Goal: Task Accomplishment & Management: Use online tool/utility

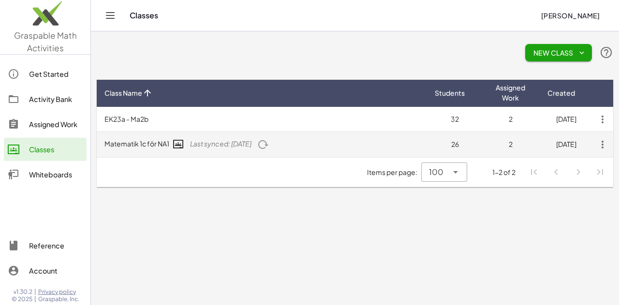
click at [130, 145] on td "Matematik 1c för NA1 Last synced: [DATE]" at bounding box center [262, 144] width 330 height 25
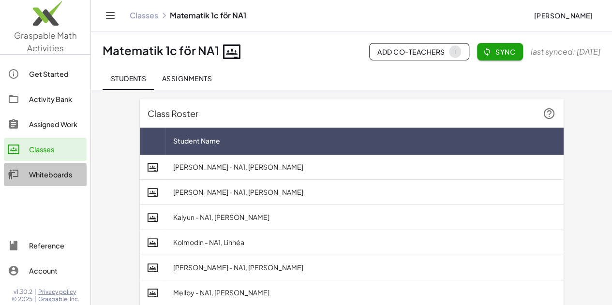
click at [52, 174] on div "Whiteboards" at bounding box center [56, 175] width 54 height 12
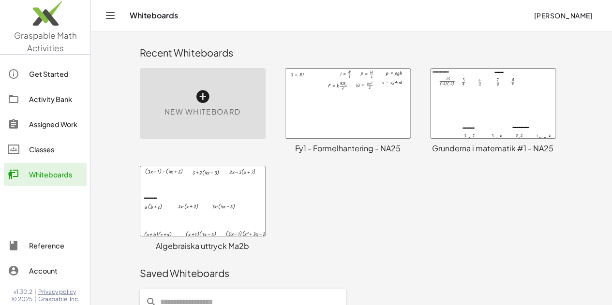
click at [474, 100] on div at bounding box center [492, 104] width 125 height 70
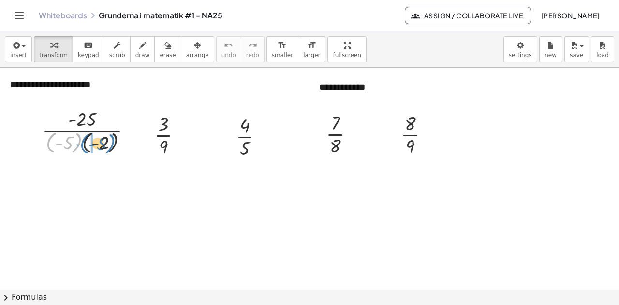
drag, startPoint x: 76, startPoint y: 147, endPoint x: 112, endPoint y: 149, distance: 36.4
click at [113, 149] on div at bounding box center [90, 130] width 107 height 50
click at [81, 143] on div at bounding box center [90, 130] width 107 height 50
click at [81, 143] on div at bounding box center [90, 130] width 89 height 50
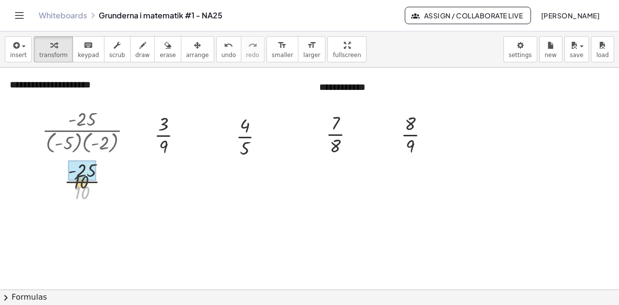
drag, startPoint x: 89, startPoint y: 191, endPoint x: 90, endPoint y: 178, distance: 12.2
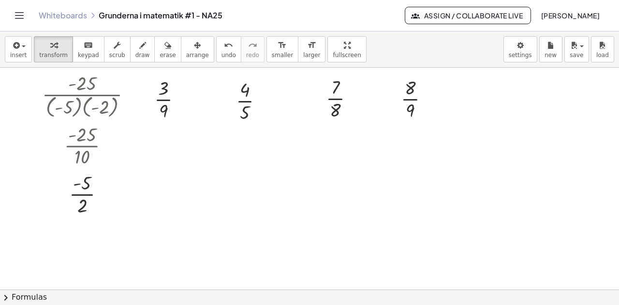
scroll to position [48, 0]
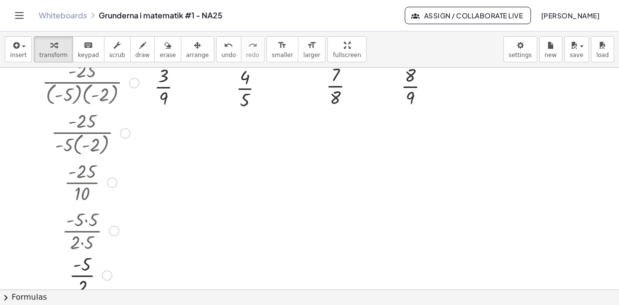
drag, startPoint x: 105, startPoint y: 181, endPoint x: 139, endPoint y: 281, distance: 105.1
click at [82, 276] on div "· - 5 · 2" at bounding box center [82, 276] width 0 height 0
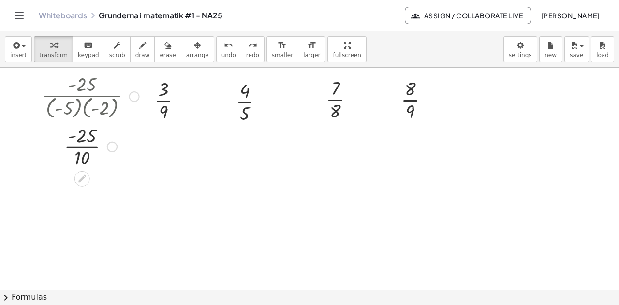
scroll to position [0, 0]
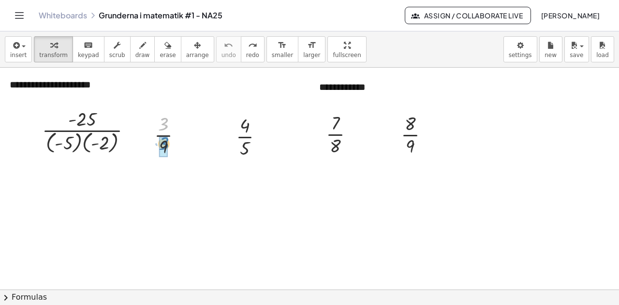
drag, startPoint x: 162, startPoint y: 127, endPoint x: 162, endPoint y: 147, distance: 19.8
drag, startPoint x: 185, startPoint y: 184, endPoint x: 186, endPoint y: 204, distance: 20.3
click at [163, 184] on div "3 · · 1" at bounding box center [163, 184] width 0 height 0
click at [163, 135] on div at bounding box center [171, 134] width 45 height 48
drag, startPoint x: 182, startPoint y: 186, endPoint x: 188, endPoint y: 244, distance: 58.8
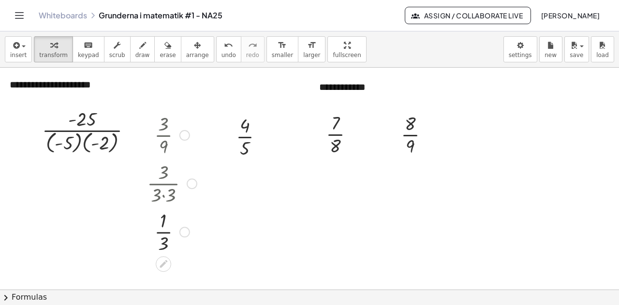
click at [163, 232] on div "· 3 · 1" at bounding box center [163, 232] width 0 height 0
click at [164, 136] on div at bounding box center [171, 134] width 45 height 48
drag, startPoint x: 183, startPoint y: 186, endPoint x: 179, endPoint y: 237, distance: 51.4
click at [163, 232] on div "· 3 · 1" at bounding box center [163, 232] width 0 height 0
click at [243, 170] on icon at bounding box center [245, 169] width 8 height 8
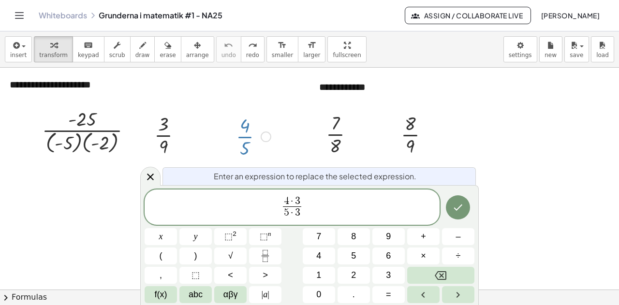
click at [455, 211] on icon "Done" at bounding box center [458, 208] width 12 height 12
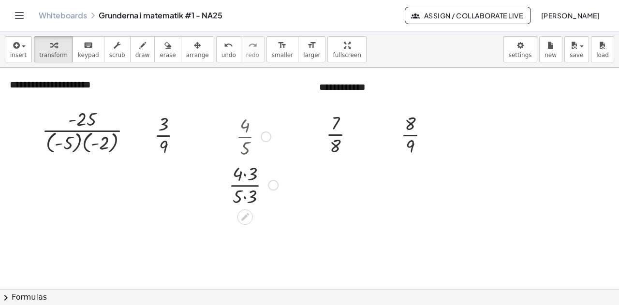
click at [243, 174] on div at bounding box center [253, 184] width 59 height 48
click at [242, 175] on div at bounding box center [253, 184] width 59 height 48
click at [245, 246] on div at bounding box center [253, 232] width 59 height 48
drag, startPoint x: 271, startPoint y: 237, endPoint x: 278, endPoint y: 280, distance: 43.6
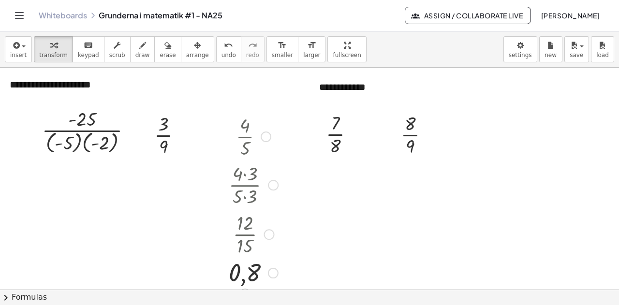
click at [245, 273] on div "0,8" at bounding box center [245, 273] width 0 height 0
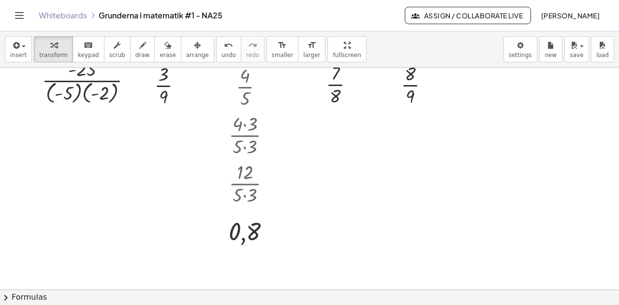
scroll to position [97, 0]
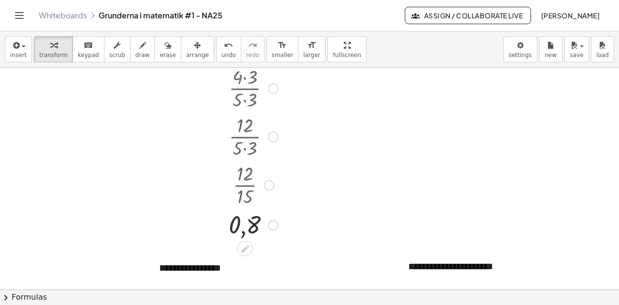
drag, startPoint x: 273, startPoint y: 185, endPoint x: 278, endPoint y: 232, distance: 46.6
click at [245, 225] on div "0,8" at bounding box center [245, 225] width 0 height 0
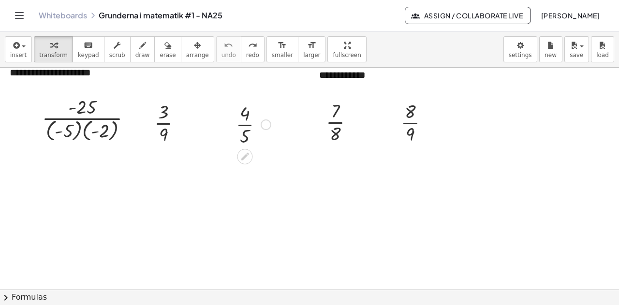
scroll to position [0, 0]
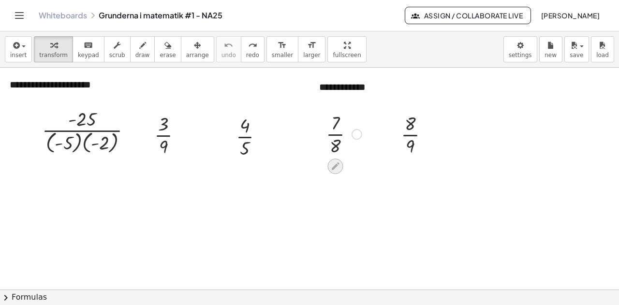
click at [335, 164] on icon at bounding box center [336, 167] width 8 height 8
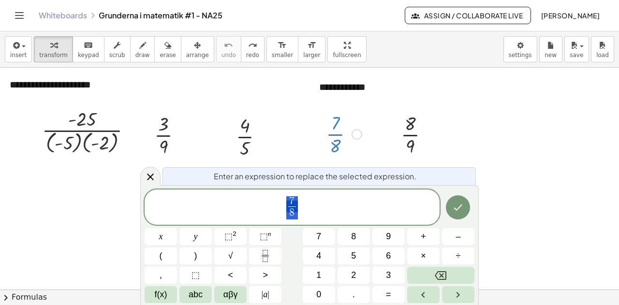
click at [309, 201] on span "7 8 ​" at bounding box center [292, 208] width 295 height 26
click at [456, 207] on icon "Done" at bounding box center [458, 208] width 12 height 12
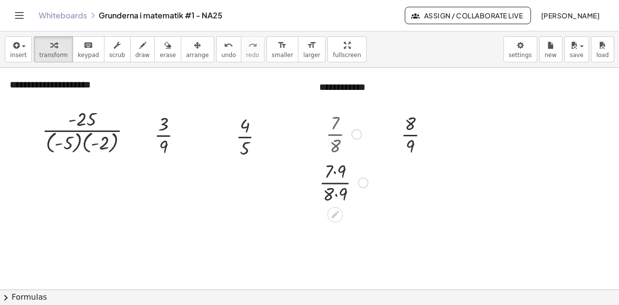
click at [338, 182] on div at bounding box center [343, 182] width 59 height 48
click at [335, 174] on div at bounding box center [343, 182] width 59 height 48
click at [338, 240] on div at bounding box center [343, 230] width 59 height 48
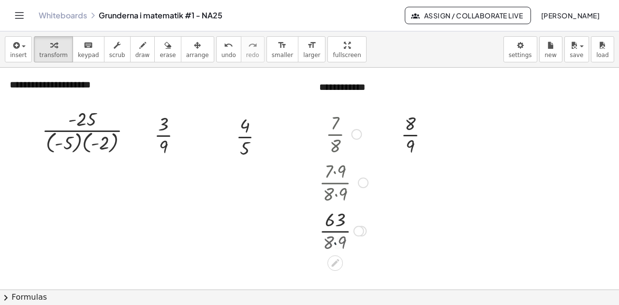
click at [338, 240] on div at bounding box center [343, 230] width 59 height 48
drag, startPoint x: 371, startPoint y: 230, endPoint x: 394, endPoint y: 245, distance: 26.8
click at [335, 272] on div "0,875" at bounding box center [335, 272] width 0 height 0
click at [410, 167] on icon at bounding box center [411, 167] width 8 height 8
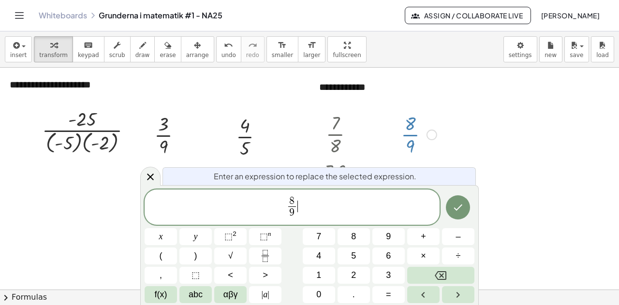
drag, startPoint x: 302, startPoint y: 200, endPoint x: 309, endPoint y: 209, distance: 11.4
click at [303, 200] on span "8 9 ​ ​" at bounding box center [292, 208] width 295 height 26
click at [451, 203] on button "Done" at bounding box center [458, 207] width 24 height 24
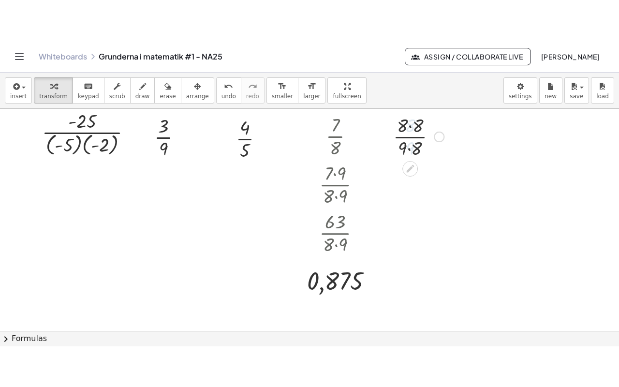
scroll to position [48, 0]
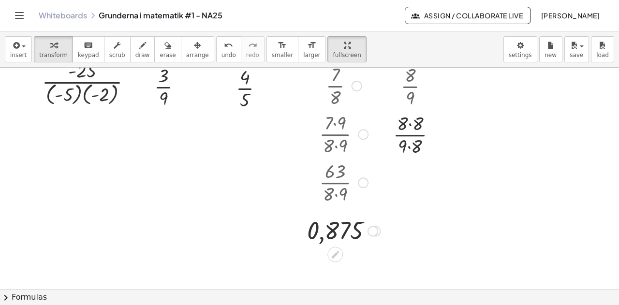
click at [318, 107] on div "**********" at bounding box center [309, 168] width 619 height 274
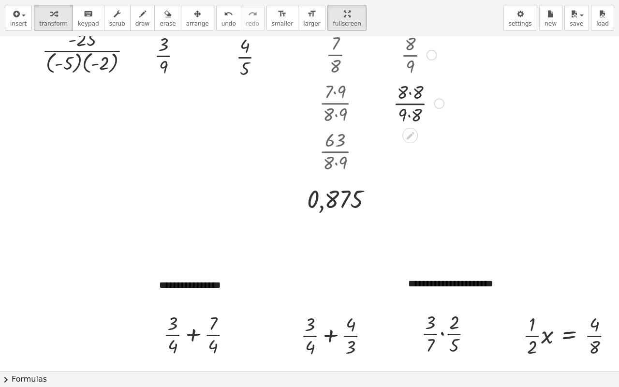
drag, startPoint x: 437, startPoint y: 104, endPoint x: 432, endPoint y: 128, distance: 24.7
click at [410, 104] on div "· 8 · 8 · 9 · 8" at bounding box center [410, 104] width 0 height 0
click at [412, 94] on div at bounding box center [418, 102] width 60 height 48
click at [411, 114] on div at bounding box center [418, 102] width 59 height 48
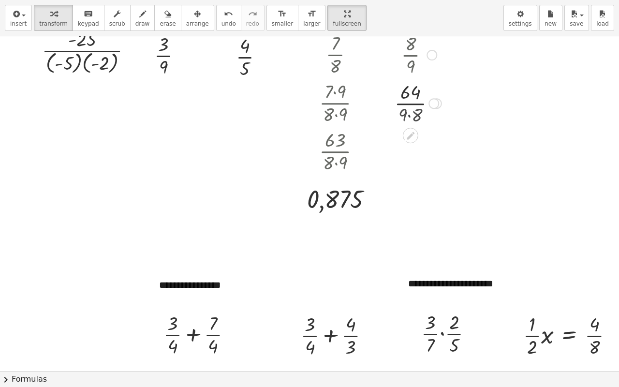
click at [411, 114] on div at bounding box center [419, 102] width 55 height 48
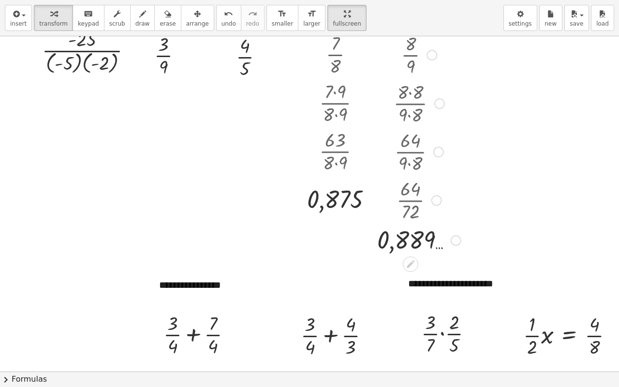
drag, startPoint x: 455, startPoint y: 104, endPoint x: 462, endPoint y: 257, distance: 154.0
click at [462, 257] on div "**********" at bounding box center [315, 323] width 630 height 670
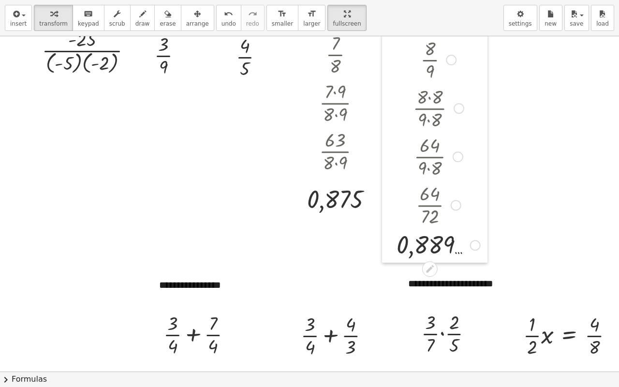
drag, startPoint x: 372, startPoint y: 205, endPoint x: 388, endPoint y: 210, distance: 16.2
click at [388, 210] on div at bounding box center [389, 147] width 15 height 230
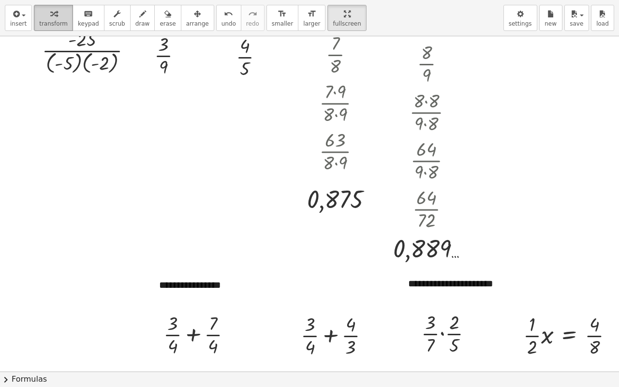
click at [50, 13] on icon "button" at bounding box center [53, 14] width 7 height 12
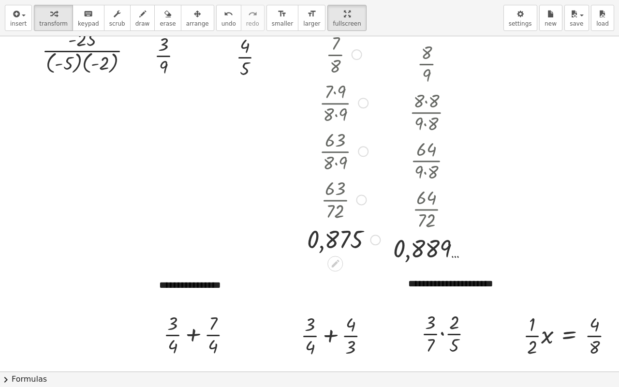
drag, startPoint x: 370, startPoint y: 200, endPoint x: 365, endPoint y: 250, distance: 50.2
click at [335, 240] on div "0,875" at bounding box center [335, 240] width 0 height 0
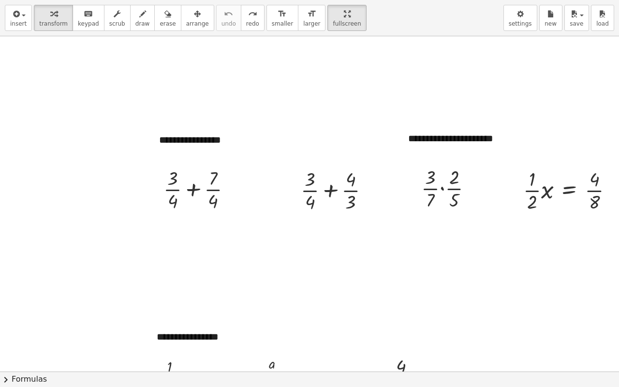
scroll to position [290, 0]
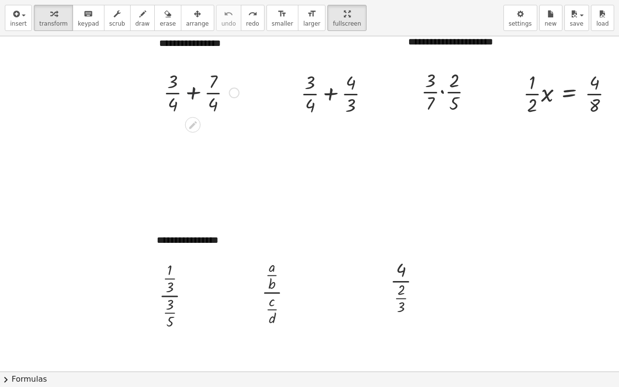
click at [192, 93] on div at bounding box center [201, 92] width 85 height 48
click at [192, 93] on div at bounding box center [202, 92] width 50 height 48
drag, startPoint x: 222, startPoint y: 190, endPoint x: 218, endPoint y: 209, distance: 19.6
click at [218, 209] on div "**********" at bounding box center [315, 81] width 630 height 670
click at [330, 93] on div at bounding box center [339, 93] width 86 height 48
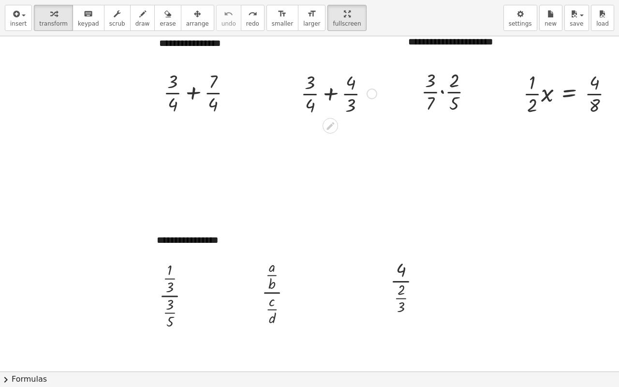
click at [330, 93] on div at bounding box center [339, 93] width 86 height 48
click at [304, 158] on div at bounding box center [338, 141] width 115 height 48
click at [302, 158] on div at bounding box center [338, 141] width 115 height 48
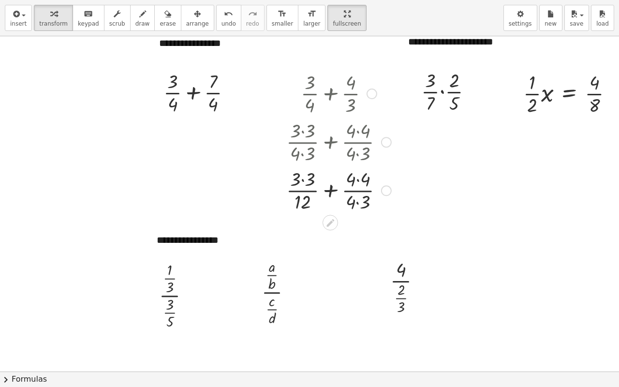
click at [359, 203] on div at bounding box center [338, 189] width 115 height 48
click at [304, 180] on div at bounding box center [338, 189] width 115 height 48
click at [353, 180] on div at bounding box center [338, 189] width 115 height 48
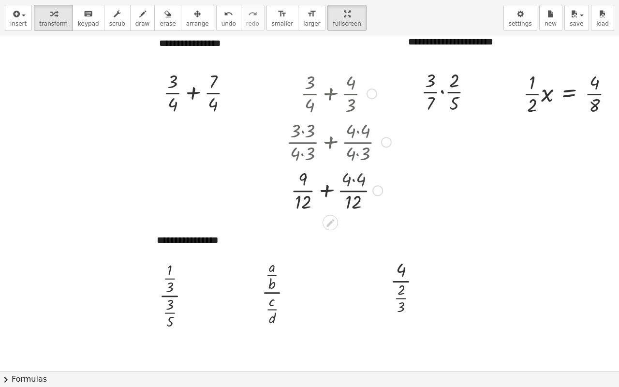
click at [353, 180] on div at bounding box center [338, 189] width 115 height 48
drag, startPoint x: 324, startPoint y: 194, endPoint x: 338, endPoint y: 194, distance: 13.5
drag, startPoint x: 355, startPoint y: 191, endPoint x: 357, endPoint y: 247, distance: 55.7
click at [330, 244] on div "· · 12 25" at bounding box center [330, 244] width 0 height 0
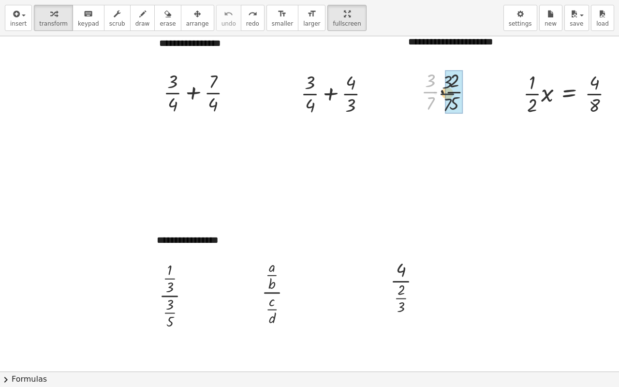
drag, startPoint x: 435, startPoint y: 92, endPoint x: 451, endPoint y: 92, distance: 16.0
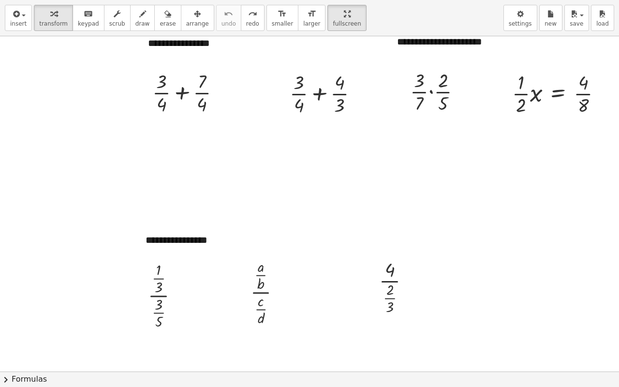
scroll to position [290, 18]
click at [528, 95] on div at bounding box center [560, 93] width 107 height 48
click at [548, 94] on div at bounding box center [560, 93] width 107 height 48
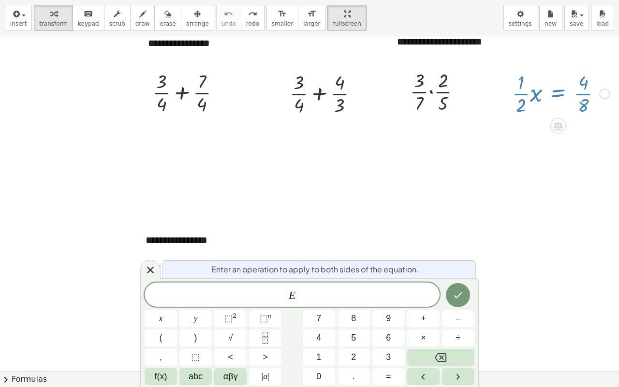
drag, startPoint x: 148, startPoint y: 270, endPoint x: 233, endPoint y: 236, distance: 91.2
click at [151, 268] on icon at bounding box center [151, 270] width 12 height 12
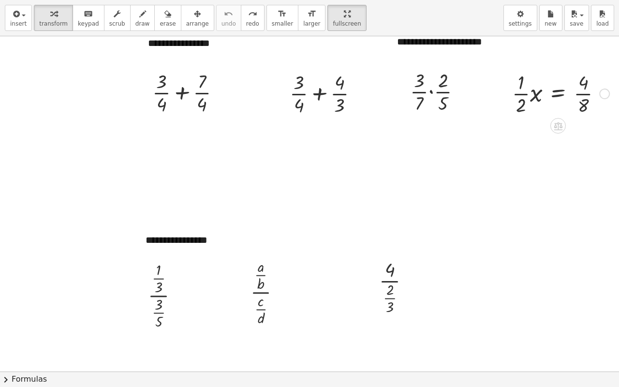
click at [526, 94] on div at bounding box center [560, 93] width 107 height 48
drag, startPoint x: 526, startPoint y: 156, endPoint x: 580, endPoint y: 143, distance: 55.6
click at [583, 130] on div at bounding box center [560, 141] width 107 height 48
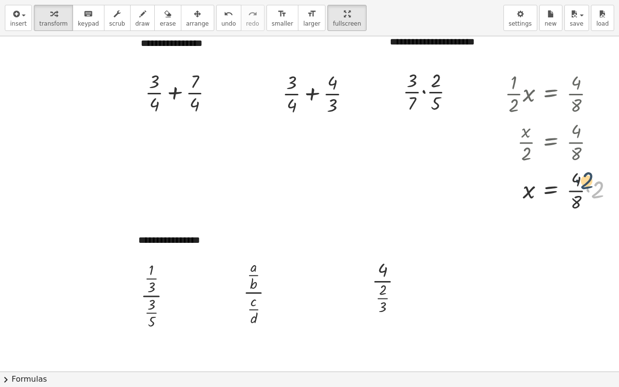
drag, startPoint x: 596, startPoint y: 191, endPoint x: 578, endPoint y: 189, distance: 17.5
click at [584, 181] on div at bounding box center [563, 189] width 126 height 48
click at [580, 191] on div at bounding box center [563, 189] width 126 height 48
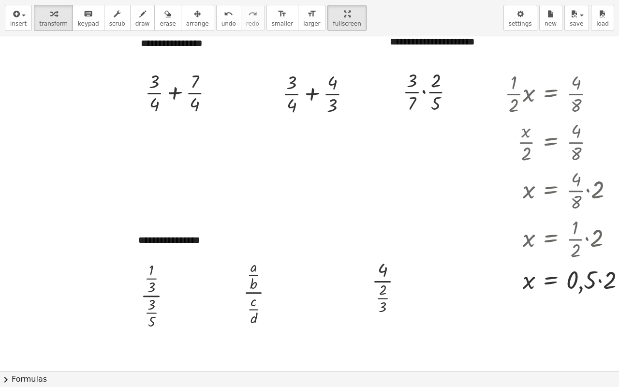
scroll to position [290, 49]
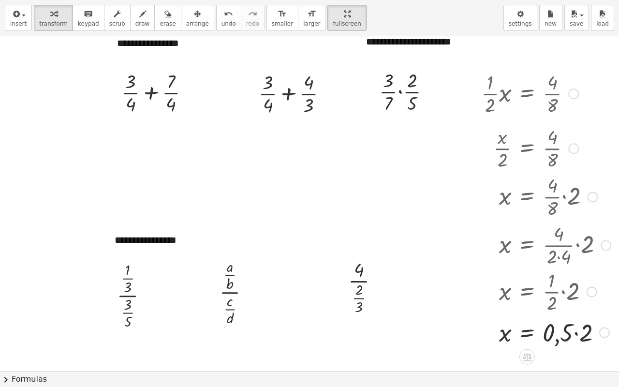
drag, startPoint x: 583, startPoint y: 243, endPoint x: 586, endPoint y: 296, distance: 53.8
click at [527, 292] on div "x = · · 1 · 2 · 2" at bounding box center [527, 292] width 0 height 0
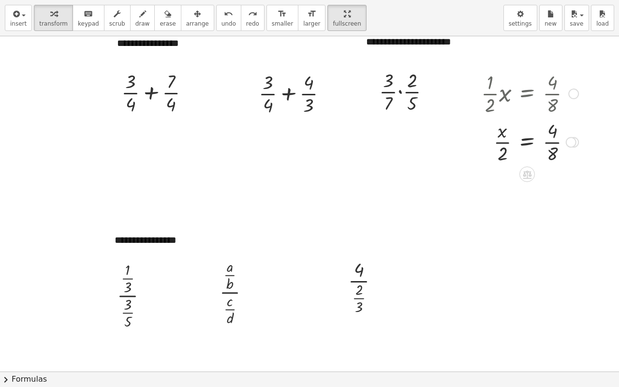
click at [520, 143] on div at bounding box center [529, 141] width 107 height 48
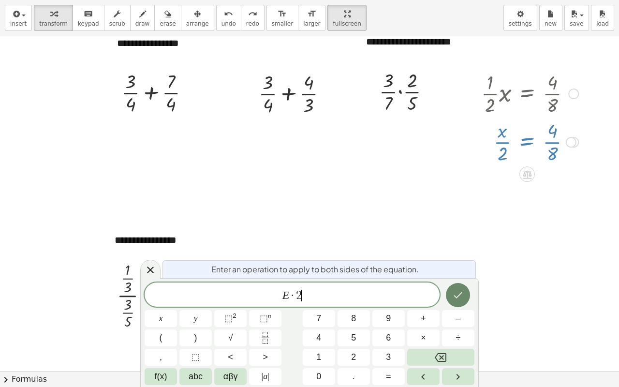
click at [450, 293] on button "Done" at bounding box center [458, 295] width 24 height 24
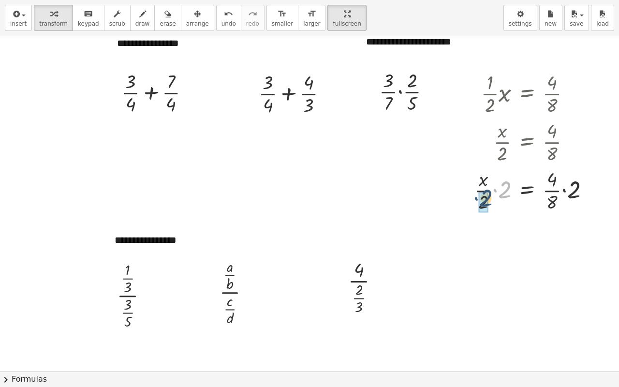
drag, startPoint x: 495, startPoint y: 192, endPoint x: 476, endPoint y: 201, distance: 20.8
drag, startPoint x: 566, startPoint y: 243, endPoint x: 545, endPoint y: 229, distance: 25.9
click at [545, 229] on div at bounding box center [536, 238] width 133 height 48
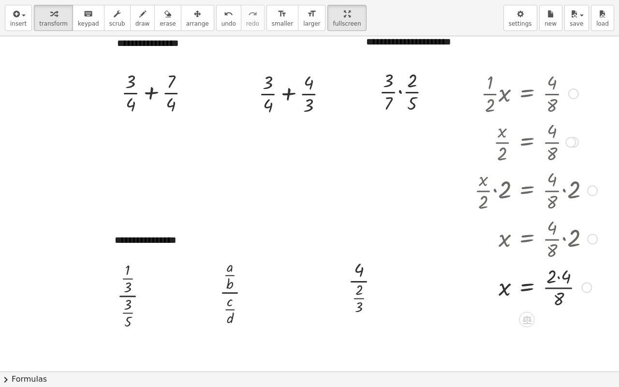
click at [549, 277] on div at bounding box center [536, 287] width 133 height 48
click at [546, 305] on div at bounding box center [536, 335] width 133 height 48
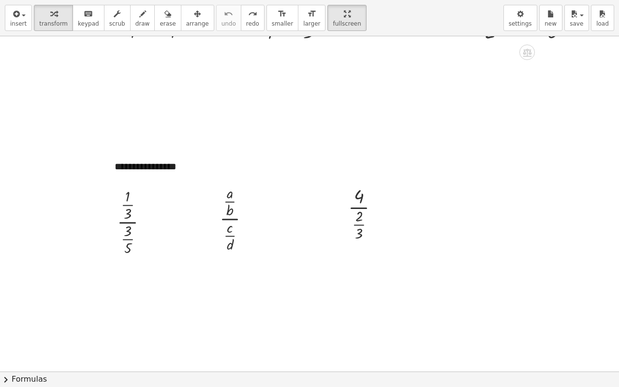
scroll to position [425, 49]
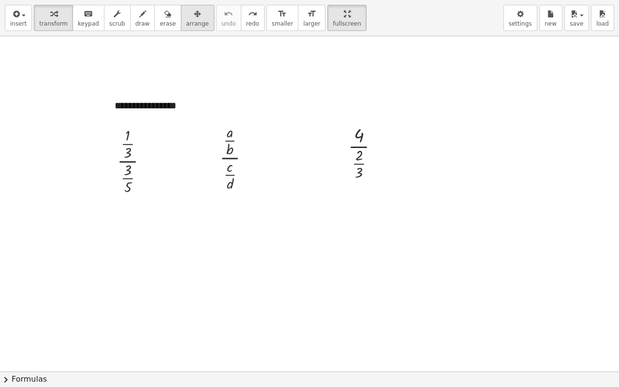
click at [186, 23] on span "arrange" at bounding box center [197, 23] width 23 height 7
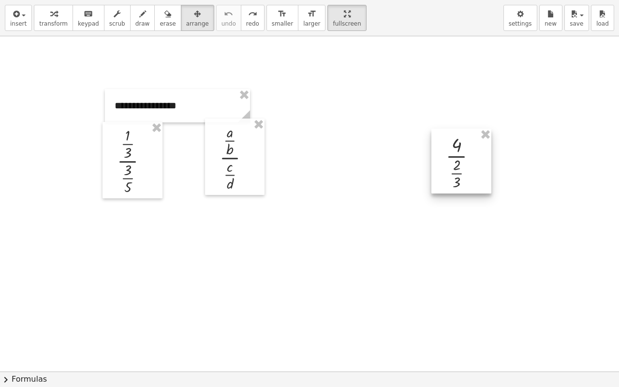
drag, startPoint x: 436, startPoint y: 171, endPoint x: 416, endPoint y: 160, distance: 23.0
click at [491, 171] on div at bounding box center [461, 161] width 60 height 65
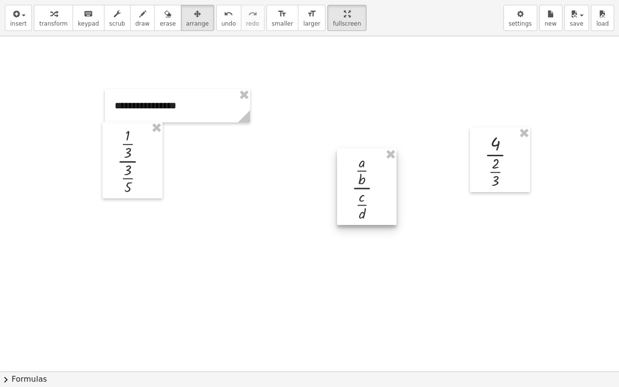
drag, startPoint x: 246, startPoint y: 168, endPoint x: 221, endPoint y: 191, distance: 34.2
click at [358, 191] on div at bounding box center [366, 186] width 59 height 76
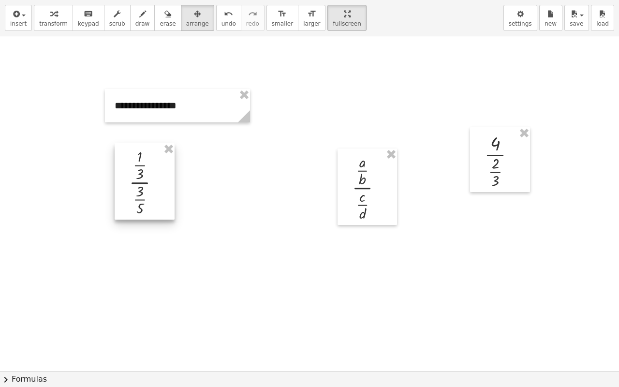
drag, startPoint x: 144, startPoint y: 180, endPoint x: 159, endPoint y: 208, distance: 31.8
click at [162, 212] on div at bounding box center [145, 181] width 60 height 76
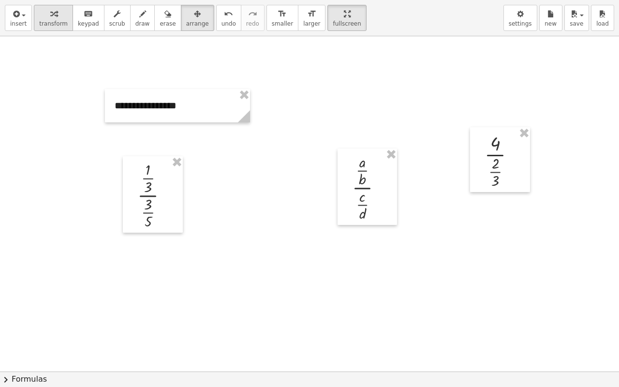
click at [50, 23] on span "transform" at bounding box center [53, 23] width 29 height 7
click at [141, 195] on div at bounding box center [157, 195] width 48 height 72
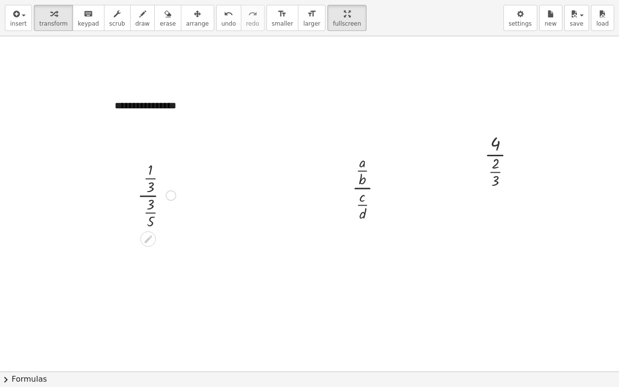
click at [141, 195] on div at bounding box center [157, 195] width 48 height 72
click at [144, 240] on icon at bounding box center [148, 239] width 8 height 8
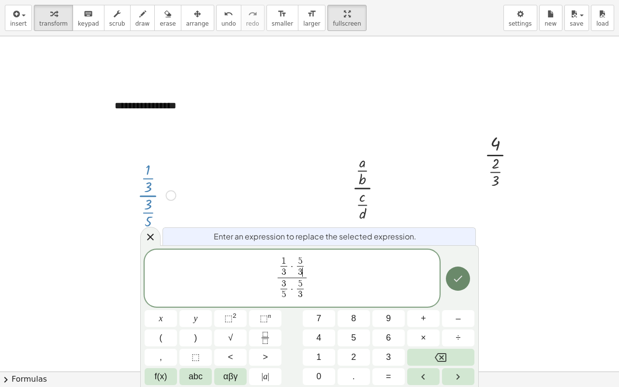
click at [459, 282] on icon "Done" at bounding box center [458, 279] width 12 height 12
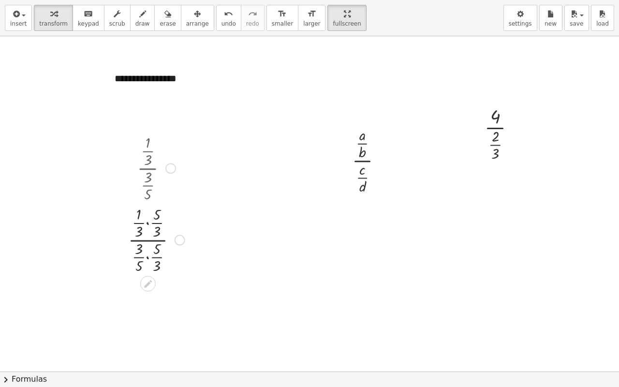
scroll to position [473, 49]
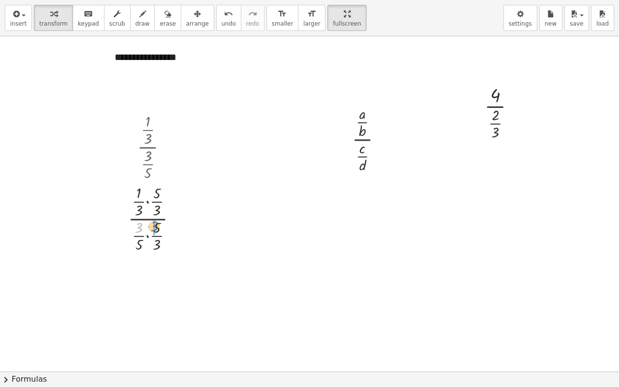
drag, startPoint x: 134, startPoint y: 226, endPoint x: 150, endPoint y: 225, distance: 15.5
click at [150, 225] on div at bounding box center [156, 218] width 66 height 72
drag, startPoint x: 125, startPoint y: 317, endPoint x: 143, endPoint y: 315, distance: 18.5
click at [145, 305] on div at bounding box center [156, 290] width 76 height 72
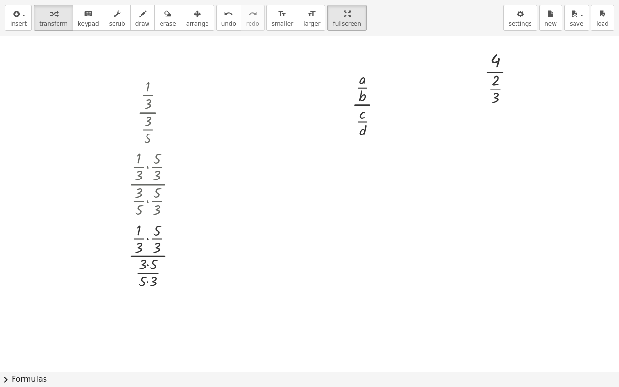
scroll to position [521, 49]
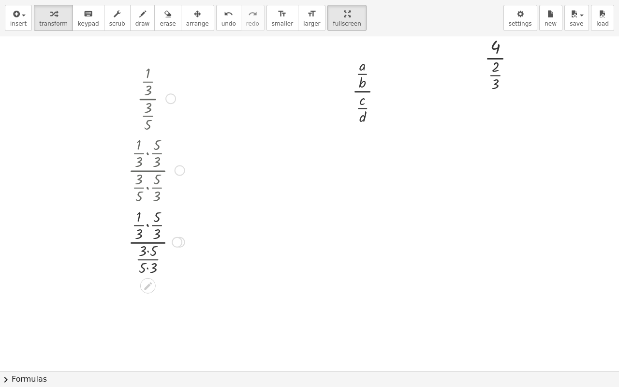
click at [141, 251] on div at bounding box center [156, 242] width 66 height 72
click at [138, 305] on div at bounding box center [156, 313] width 66 height 72
click at [141, 305] on div at bounding box center [156, 313] width 66 height 72
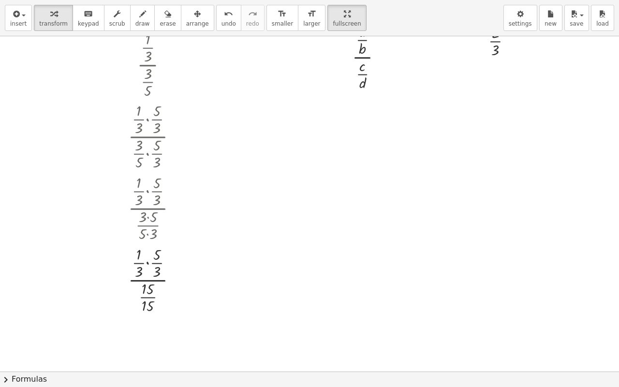
scroll to position [570, 49]
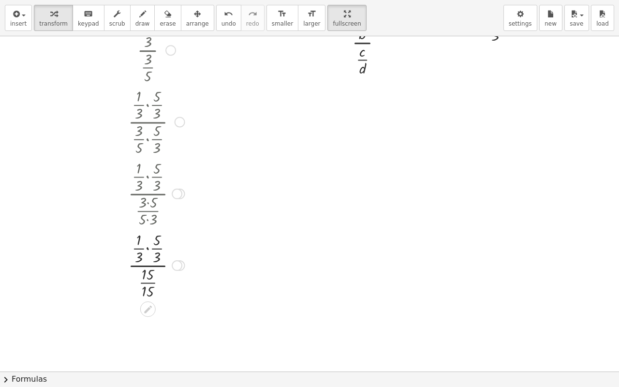
click at [143, 283] on div at bounding box center [156, 265] width 66 height 72
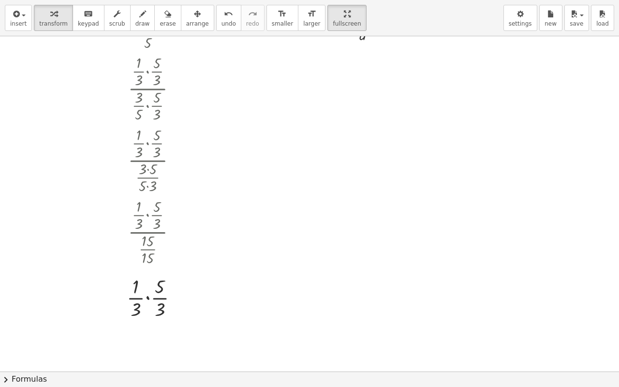
scroll to position [618, 49]
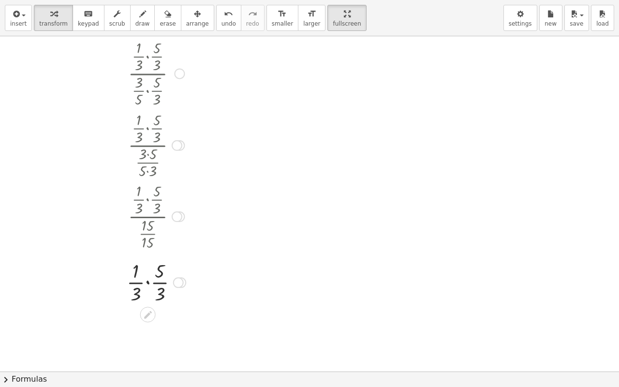
drag, startPoint x: 173, startPoint y: 217, endPoint x: 176, endPoint y: 222, distance: 5.2
click at [148, 217] on div "· · 1 · 3 · · 5 · 3 · · 15 · 15" at bounding box center [148, 217] width 0 height 0
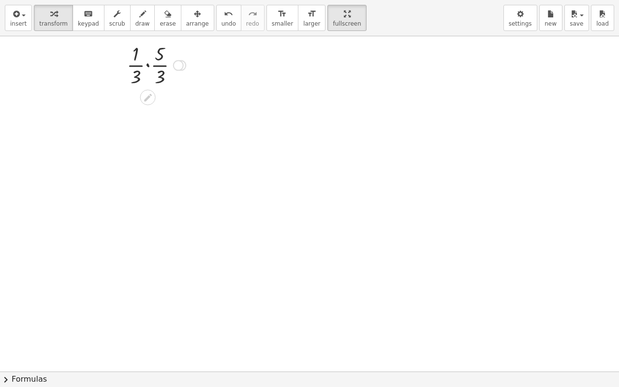
drag, startPoint x: 172, startPoint y: 284, endPoint x: 161, endPoint y: 71, distance: 214.1
click at [148, 65] on div "· · 1 · 3 · · 5 · 3" at bounding box center [148, 65] width 0 height 0
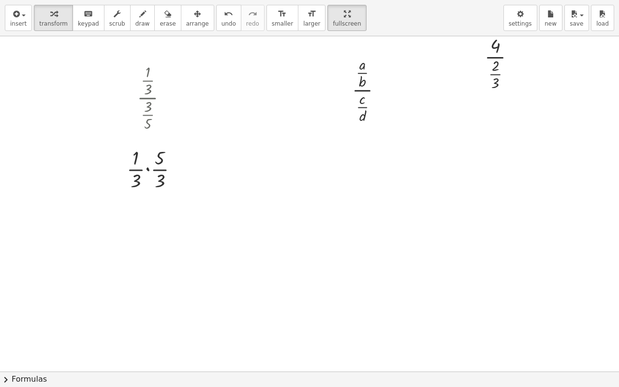
scroll to position [521, 49]
click at [141, 169] on div at bounding box center [156, 169] width 69 height 48
click at [148, 170] on div at bounding box center [152, 179] width 8 height 18
click at [140, 230] on div at bounding box center [156, 218] width 69 height 48
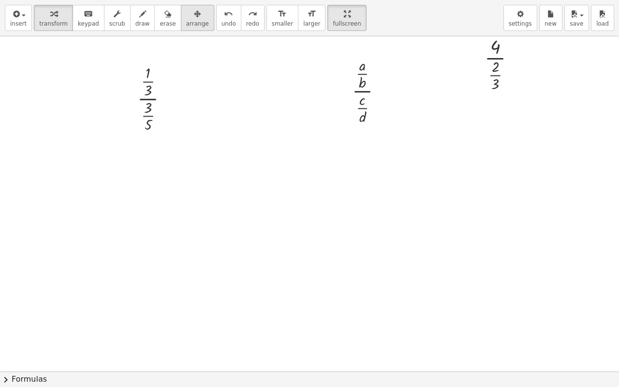
click at [186, 21] on span "arrange" at bounding box center [197, 23] width 23 height 7
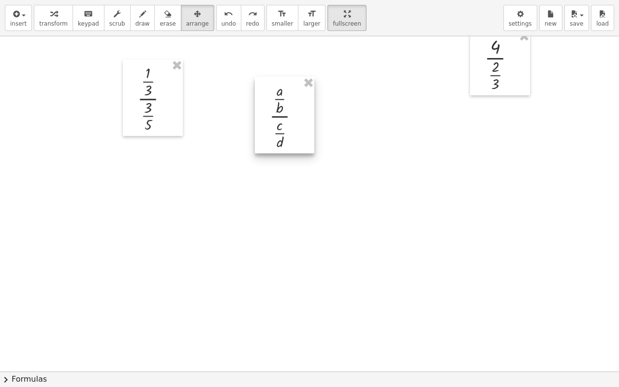
drag, startPoint x: 348, startPoint y: 91, endPoint x: 267, endPoint y: 106, distance: 82.5
click at [271, 109] on div at bounding box center [284, 115] width 59 height 76
click at [50, 19] on icon "button" at bounding box center [53, 14] width 7 height 12
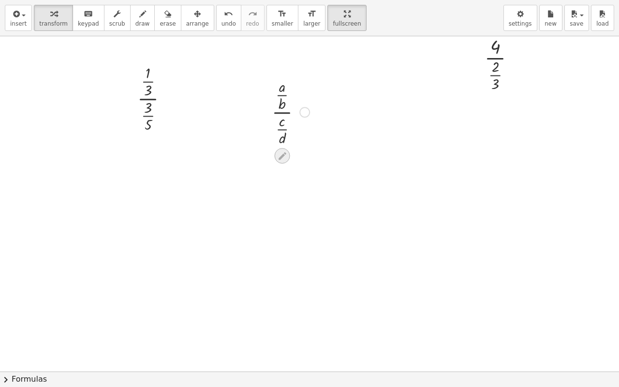
click at [277, 155] on icon at bounding box center [282, 156] width 10 height 10
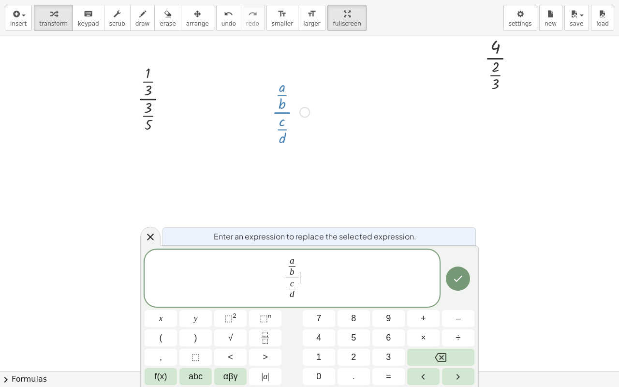
click at [303, 268] on span "a b ​ c d ​ ​ ​" at bounding box center [292, 278] width 295 height 47
click at [454, 273] on icon "Done" at bounding box center [458, 279] width 12 height 12
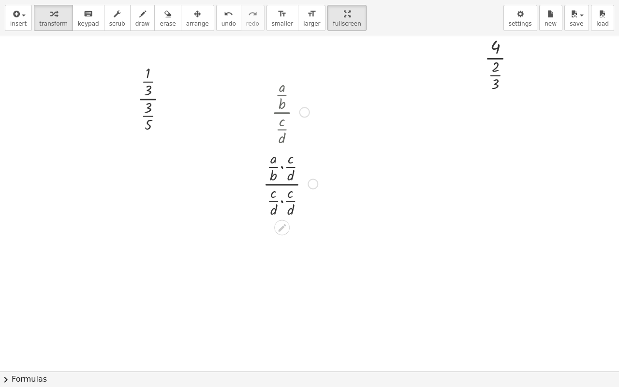
click at [275, 200] on div at bounding box center [290, 183] width 64 height 72
click at [274, 200] on div at bounding box center [281, 193] width 15 height 15
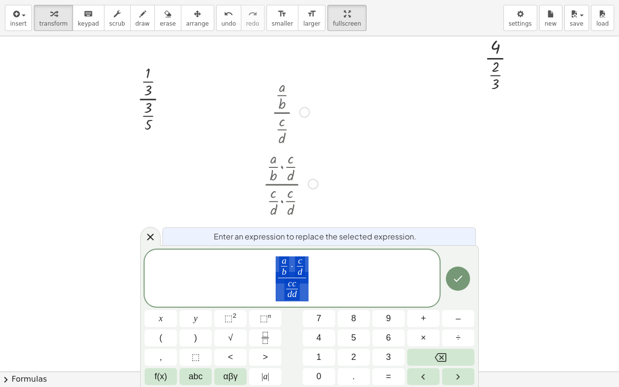
click at [154, 237] on div at bounding box center [150, 236] width 20 height 19
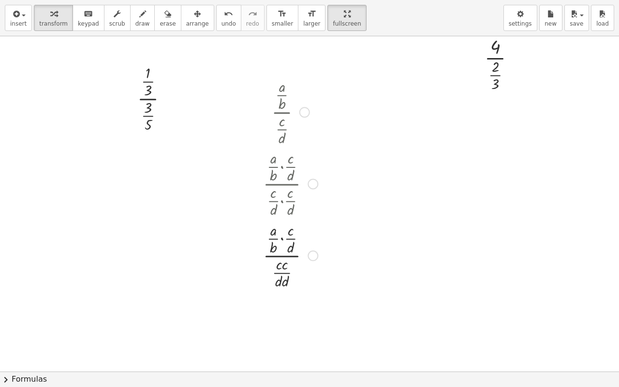
click at [276, 271] on div at bounding box center [290, 255] width 64 height 72
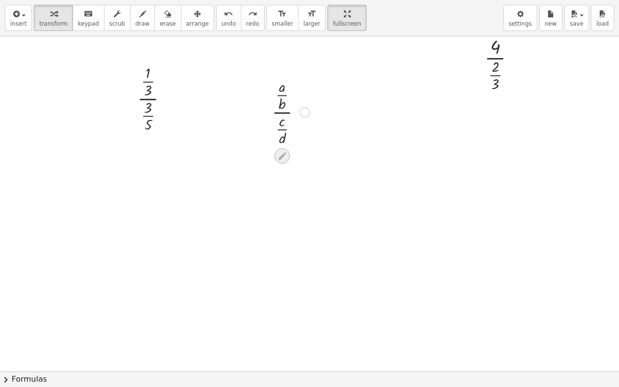
click at [279, 153] on icon at bounding box center [283, 156] width 8 height 8
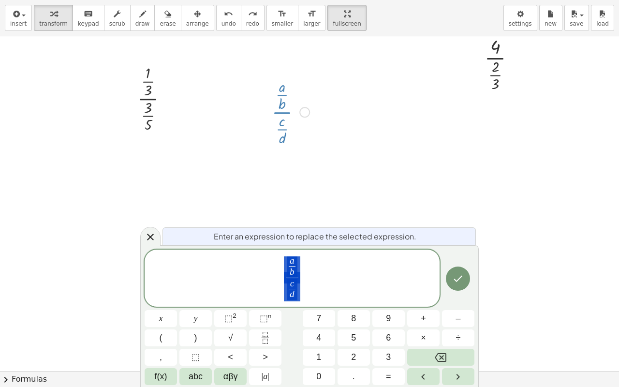
drag, startPoint x: 303, startPoint y: 284, endPoint x: 320, endPoint y: 309, distance: 30.2
click at [303, 284] on span "a b ​ c d ​ ​" at bounding box center [292, 278] width 295 height 47
click at [461, 282] on icon "Done" at bounding box center [458, 279] width 12 height 12
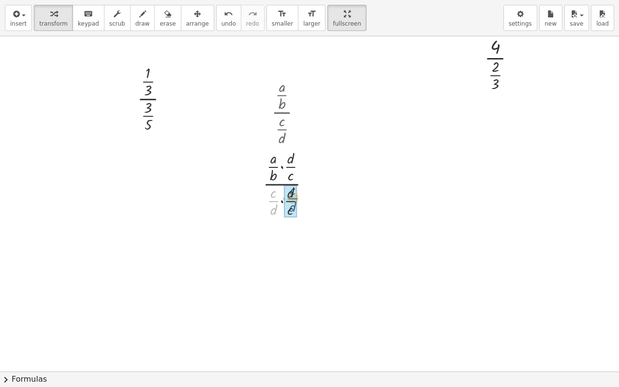
drag, startPoint x: 267, startPoint y: 200, endPoint x: 287, endPoint y: 197, distance: 19.6
click at [277, 273] on div at bounding box center [290, 255] width 64 height 72
click at [274, 264] on div at bounding box center [290, 255] width 64 height 72
click at [273, 264] on div at bounding box center [290, 255] width 64 height 72
click at [274, 269] on div at bounding box center [290, 255] width 64 height 72
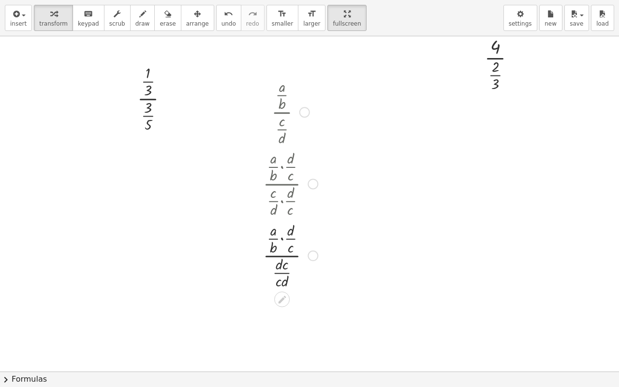
click at [280, 265] on div at bounding box center [290, 255] width 64 height 72
drag, startPoint x: 277, startPoint y: 267, endPoint x: 269, endPoint y: 282, distance: 17.1
drag, startPoint x: 276, startPoint y: 340, endPoint x: 275, endPoint y: 346, distance: 6.4
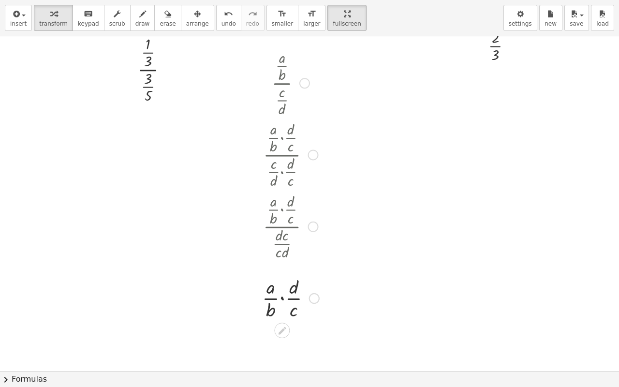
scroll to position [570, 49]
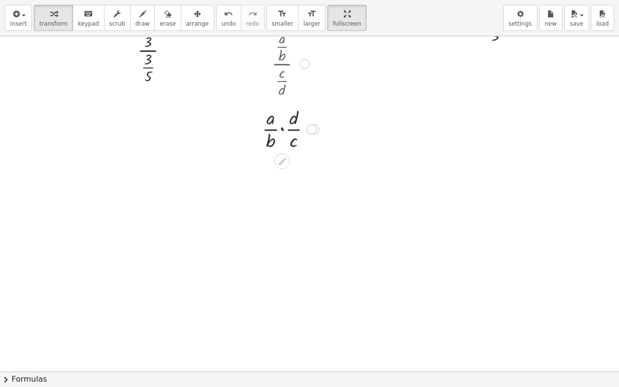
drag, startPoint x: 304, startPoint y: 280, endPoint x: 300, endPoint y: 128, distance: 151.9
click at [306, 128] on div at bounding box center [311, 129] width 11 height 11
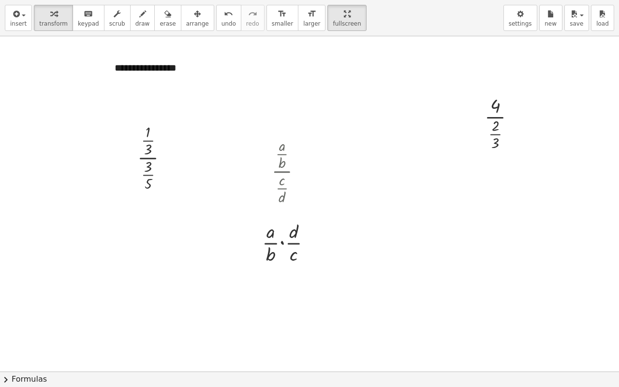
scroll to position [425, 49]
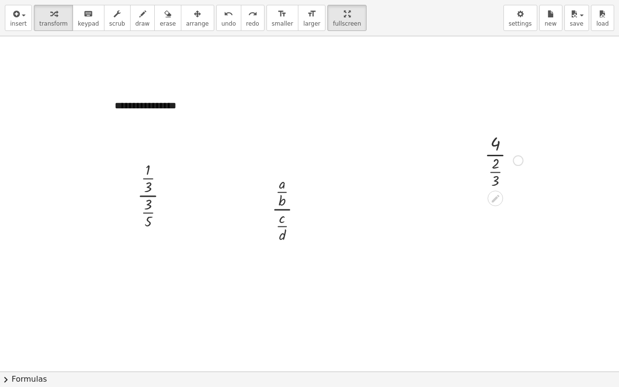
click at [489, 155] on div at bounding box center [504, 160] width 48 height 60
click at [489, 141] on div at bounding box center [504, 160] width 48 height 60
click at [490, 196] on icon at bounding box center [495, 198] width 10 height 10
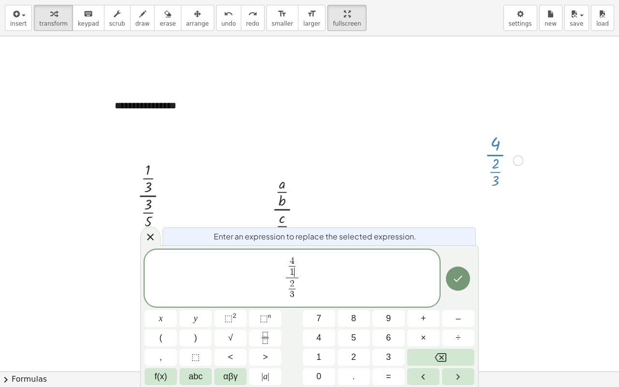
click at [455, 284] on icon "Done" at bounding box center [458, 279] width 12 height 12
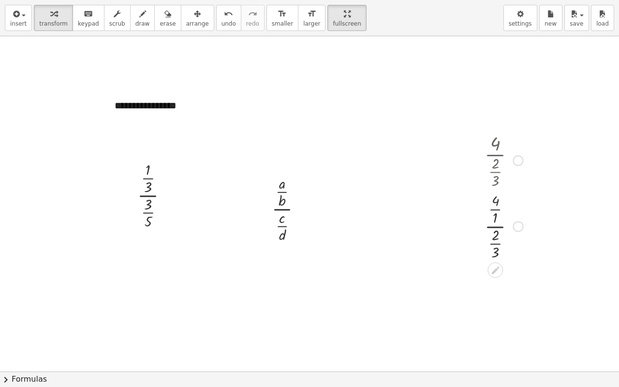
click at [492, 228] on div at bounding box center [504, 226] width 48 height 72
click at [488, 225] on div at bounding box center [504, 226] width 48 height 72
drag, startPoint x: 489, startPoint y: 245, endPoint x: 497, endPoint y: 217, distance: 29.1
click at [498, 211] on div at bounding box center [504, 226] width 48 height 72
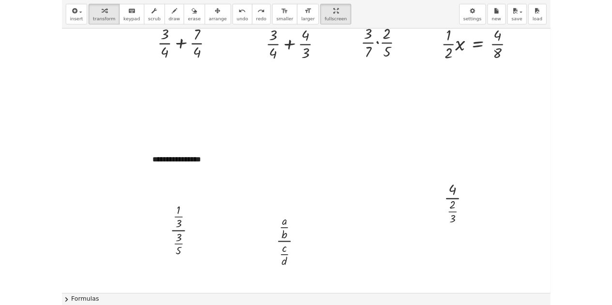
scroll to position [86, 49]
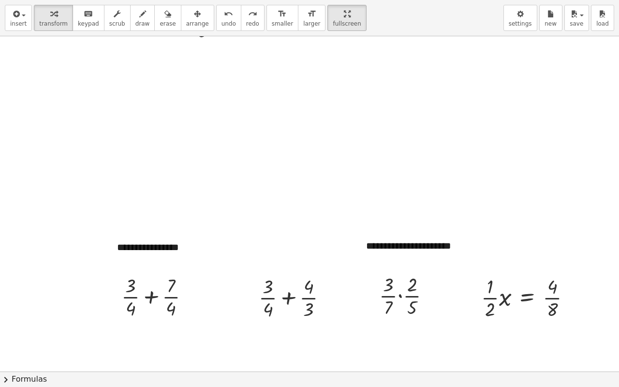
click at [311, 0] on html "**********" at bounding box center [309, 193] width 619 height 387
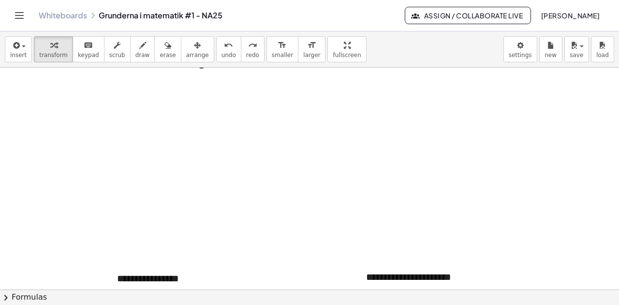
click at [55, 17] on link "Whiteboards" at bounding box center [63, 16] width 48 height 10
